Goal: Find specific page/section: Find specific page/section

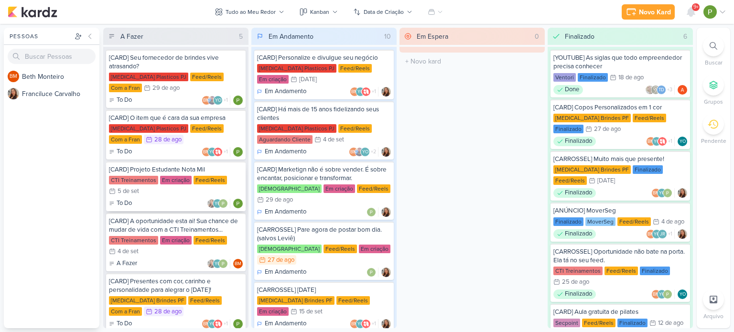
scroll to position [22, 0]
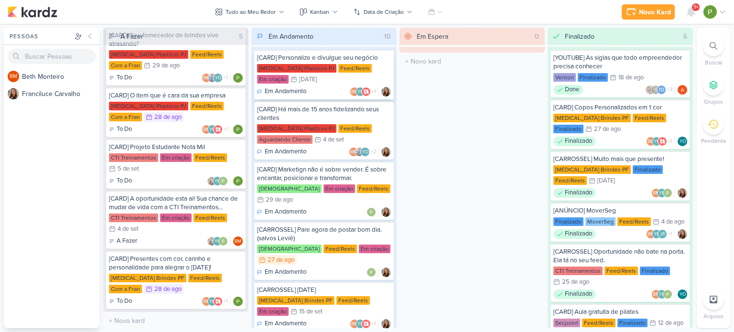
click at [308, 80] on div "[MEDICAL_DATA] Plasticos PJ Feed/Reels Em criação 30/8 [DATE]" at bounding box center [324, 74] width 134 height 21
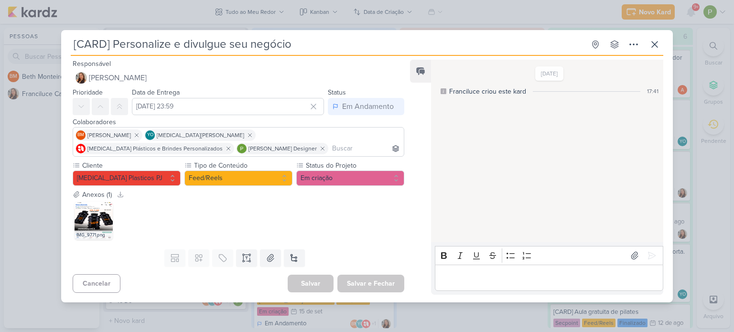
scroll to position [263, 0]
click at [264, 245] on div "Anexos (1) Baixar todos IMG_9771.png" at bounding box center [234, 218] width 347 height 56
click at [705, 181] on div "[CARD] Personalize e divulgue seu negócio Criado por Franciluce" at bounding box center [367, 166] width 734 height 332
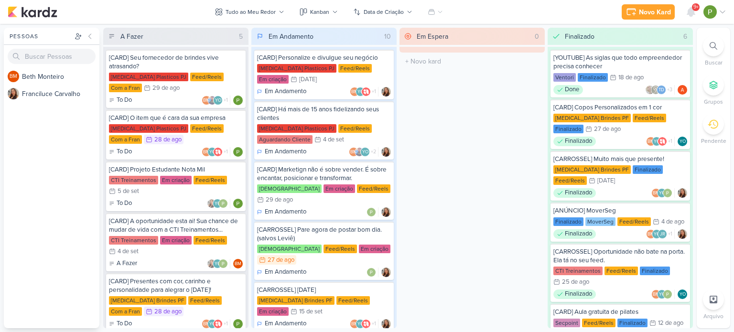
click at [317, 72] on div "[MEDICAL_DATA] Plasticos PJ Feed/Reels Em criação 30/8 [DATE]" at bounding box center [324, 74] width 134 height 21
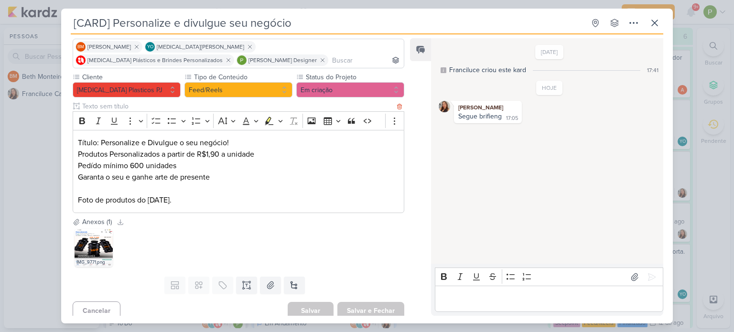
scroll to position [72, 0]
